Goal: Navigation & Orientation: Find specific page/section

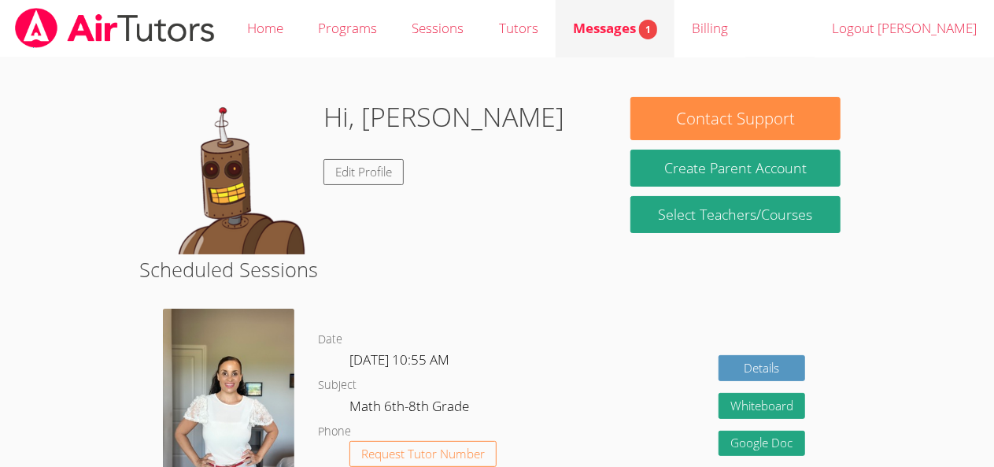
click at [601, 39] on div "Messages 1" at bounding box center [615, 28] width 84 height 23
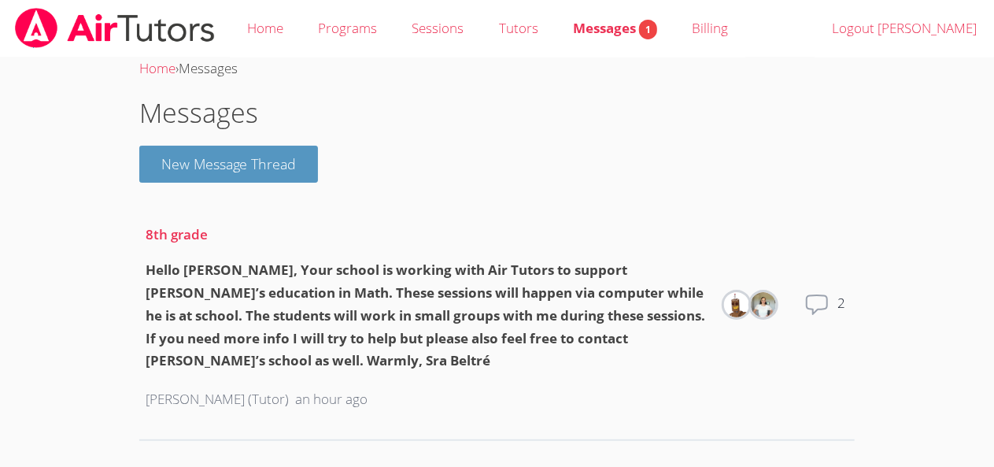
scroll to position [9, 0]
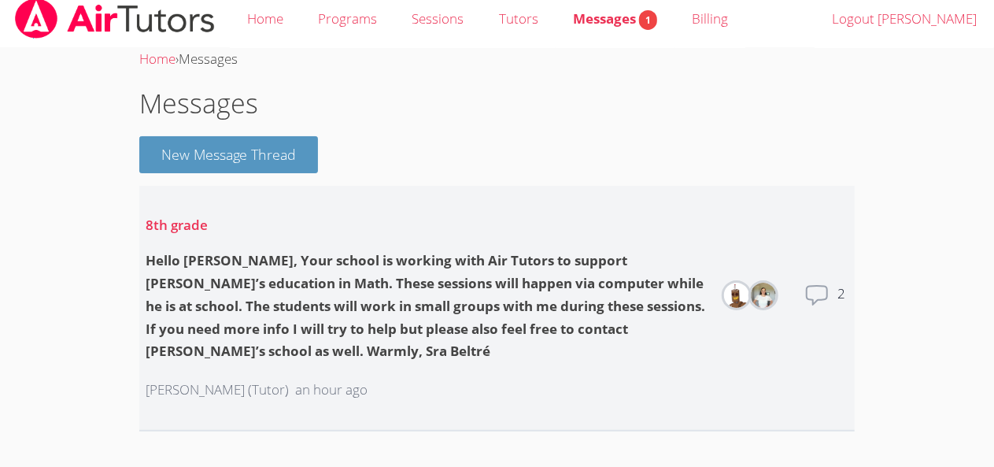
drag, startPoint x: 838, startPoint y: 291, endPoint x: 830, endPoint y: 299, distance: 11.7
click at [830, 299] on icon at bounding box center [817, 295] width 25 height 25
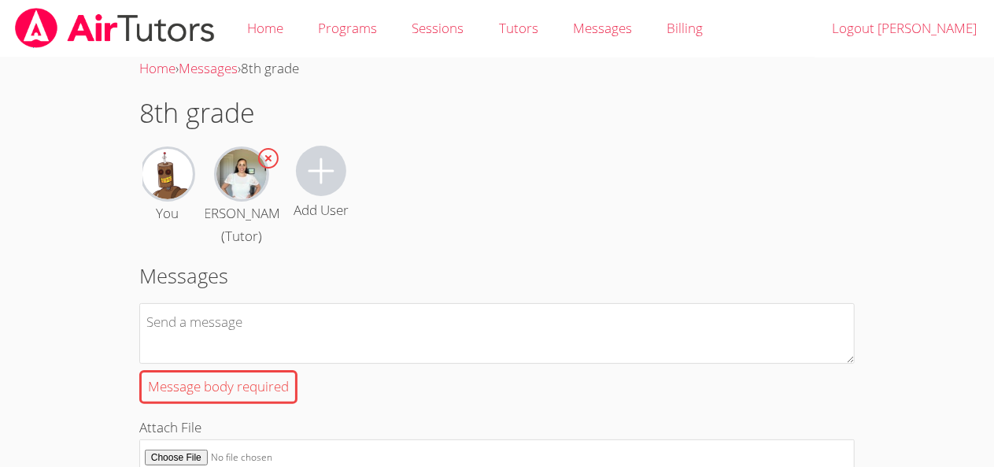
drag, startPoint x: 271, startPoint y: 22, endPoint x: 513, endPoint y: 108, distance: 256.5
click at [513, 108] on h1 "8th grade" at bounding box center [497, 113] width 716 height 40
click at [326, 35] on link "Programs" at bounding box center [348, 28] width 94 height 57
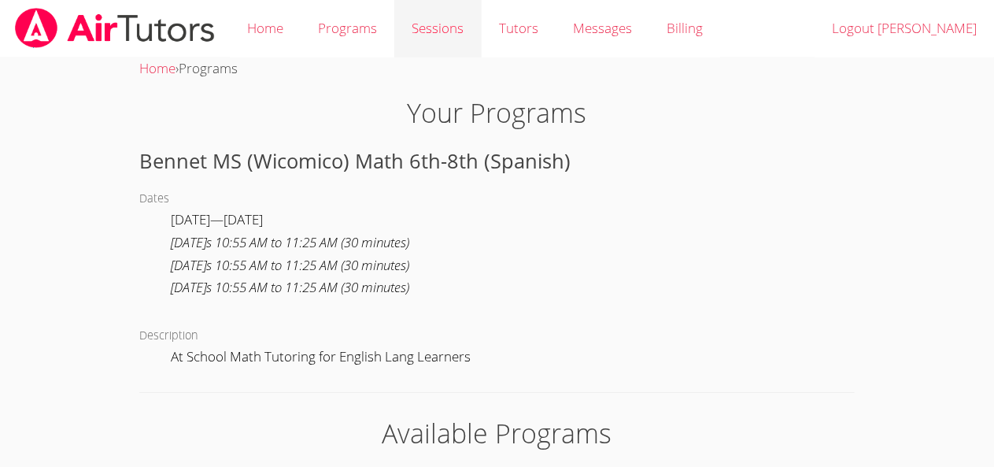
click at [431, 34] on link "Sessions" at bounding box center [437, 28] width 87 height 57
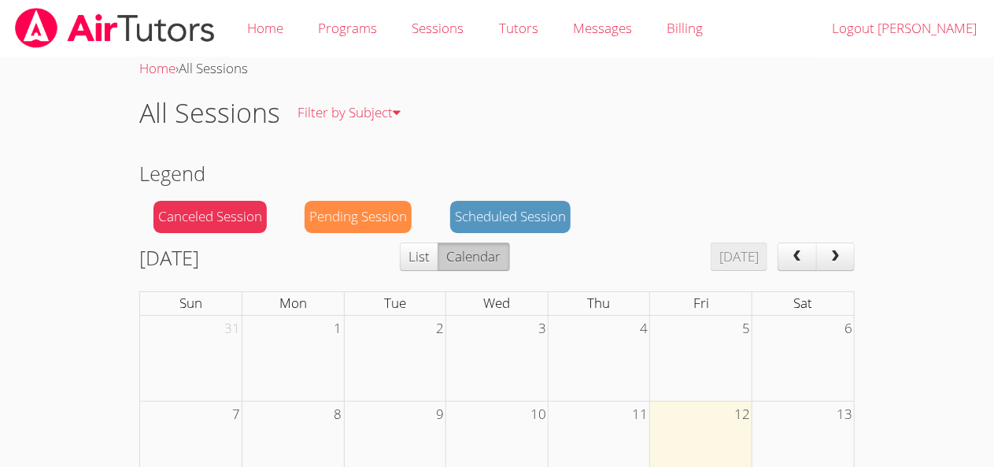
click at [531, 218] on div "Scheduled Session" at bounding box center [510, 217] width 120 height 32
click at [530, 218] on div "Scheduled Session" at bounding box center [510, 217] width 120 height 32
click at [487, 210] on div "Scheduled Session" at bounding box center [510, 217] width 120 height 32
click at [343, 30] on link "Programs" at bounding box center [348, 28] width 94 height 57
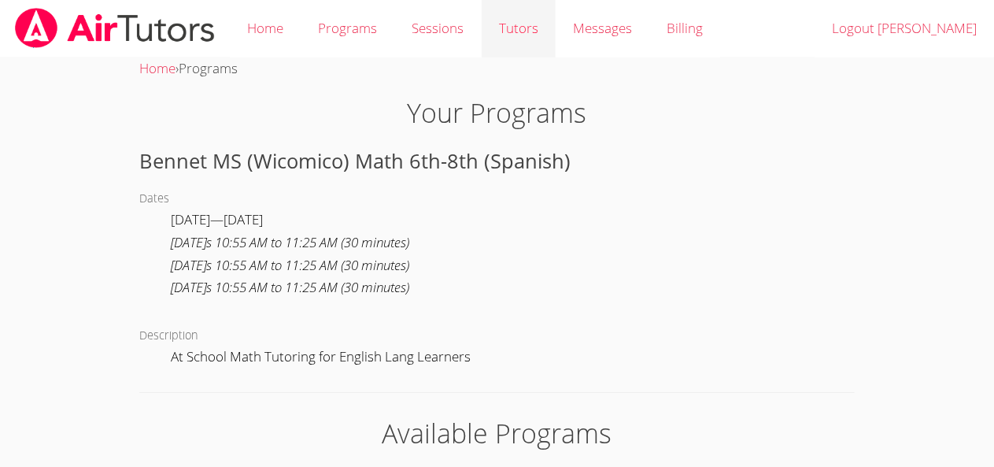
click at [507, 19] on link "Tutors" at bounding box center [519, 28] width 74 height 57
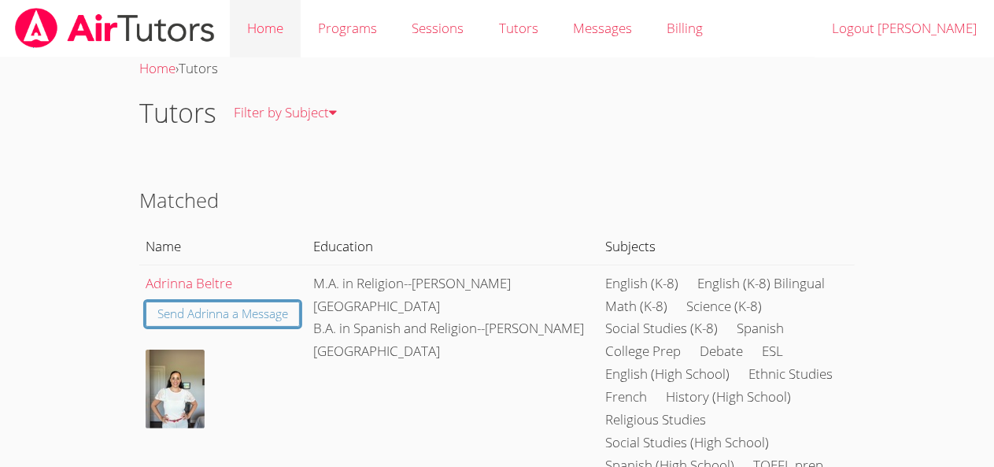
click at [266, 38] on link "Home" at bounding box center [265, 28] width 71 height 57
